Goal: Task Accomplishment & Management: Complete application form

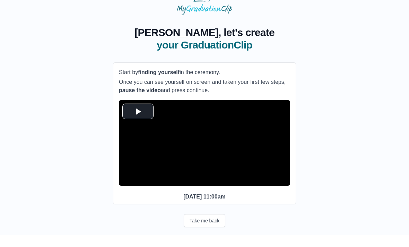
scroll to position [7, 0]
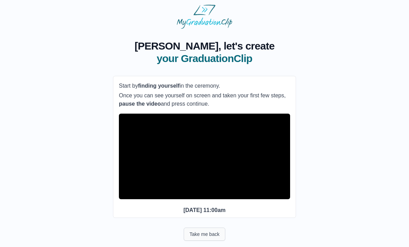
click at [211, 241] on button "Take me back" at bounding box center [205, 234] width 42 height 13
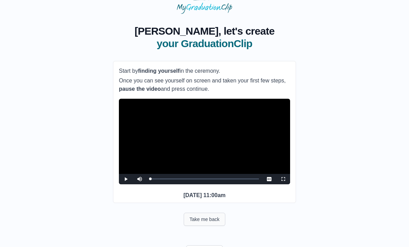
scroll to position [21, 0]
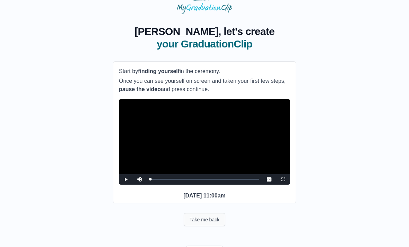
click at [202, 227] on button "Take me back" at bounding box center [205, 219] width 42 height 13
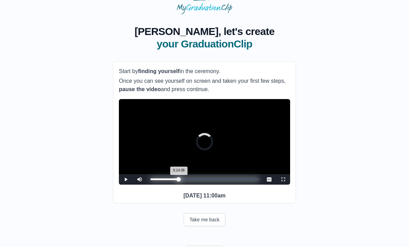
click at [174, 180] on div "Loaded : 0%" at bounding box center [164, 180] width 29 height 2
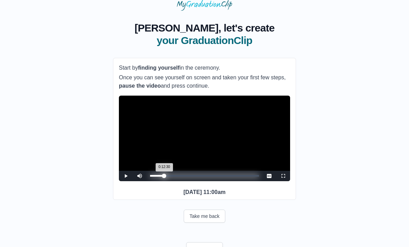
scroll to position [23, 0]
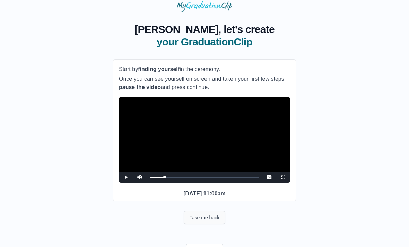
click at [211, 224] on button "Take me back" at bounding box center [205, 217] width 42 height 13
click at [216, 224] on button "Take me back" at bounding box center [205, 217] width 42 height 13
click at [215, 224] on button "Take me back" at bounding box center [205, 217] width 42 height 13
click at [176, 183] on div "Loaded : 0% 0:21:02 0:25:18 Progress : 0%" at bounding box center [205, 177] width 116 height 10
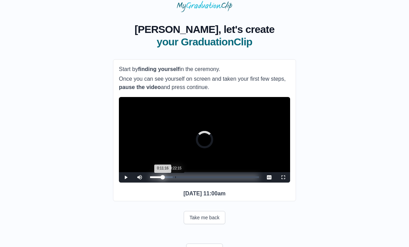
click at [163, 178] on div "0:11:16 Progress : 0%" at bounding box center [156, 178] width 13 height 2
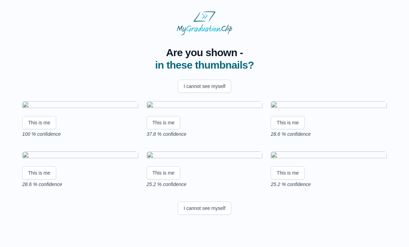
click at [116, 111] on img at bounding box center [80, 105] width 116 height 9
click at [48, 129] on button "This is me" at bounding box center [39, 122] width 34 height 13
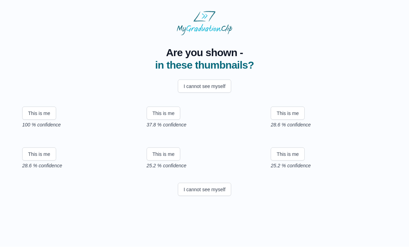
scroll to position [61, 0]
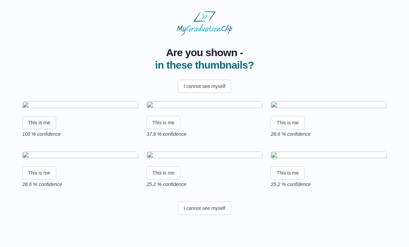
click at [34, 119] on button "This is me" at bounding box center [39, 122] width 34 height 13
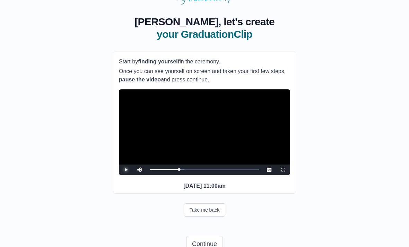
scroll to position [42, 0]
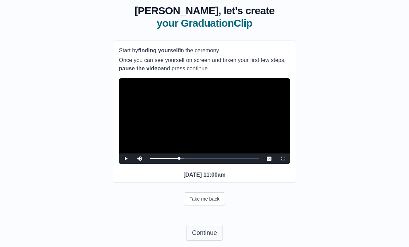
click at [200, 241] on button "Continue" at bounding box center [204, 233] width 37 height 16
click at [206, 241] on button "Continue" at bounding box center [204, 233] width 37 height 16
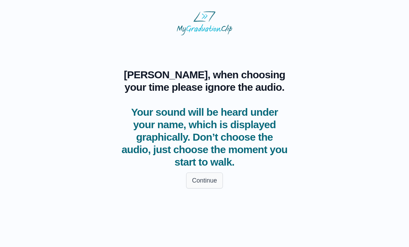
click at [213, 178] on button "Continue" at bounding box center [204, 181] width 37 height 16
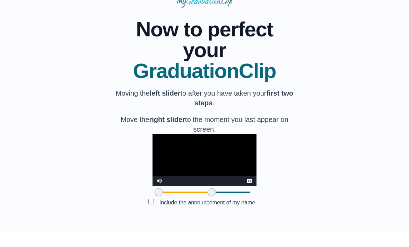
scroll to position [40, 0]
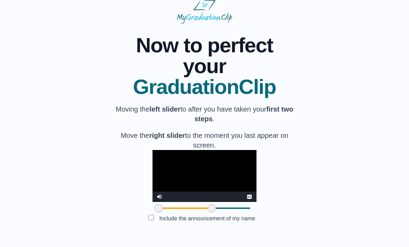
click at [157, 224] on label "Include the announcement of my name" at bounding box center [207, 218] width 107 height 11
